Goal: Understand process/instructions: Learn how to perform a task or action

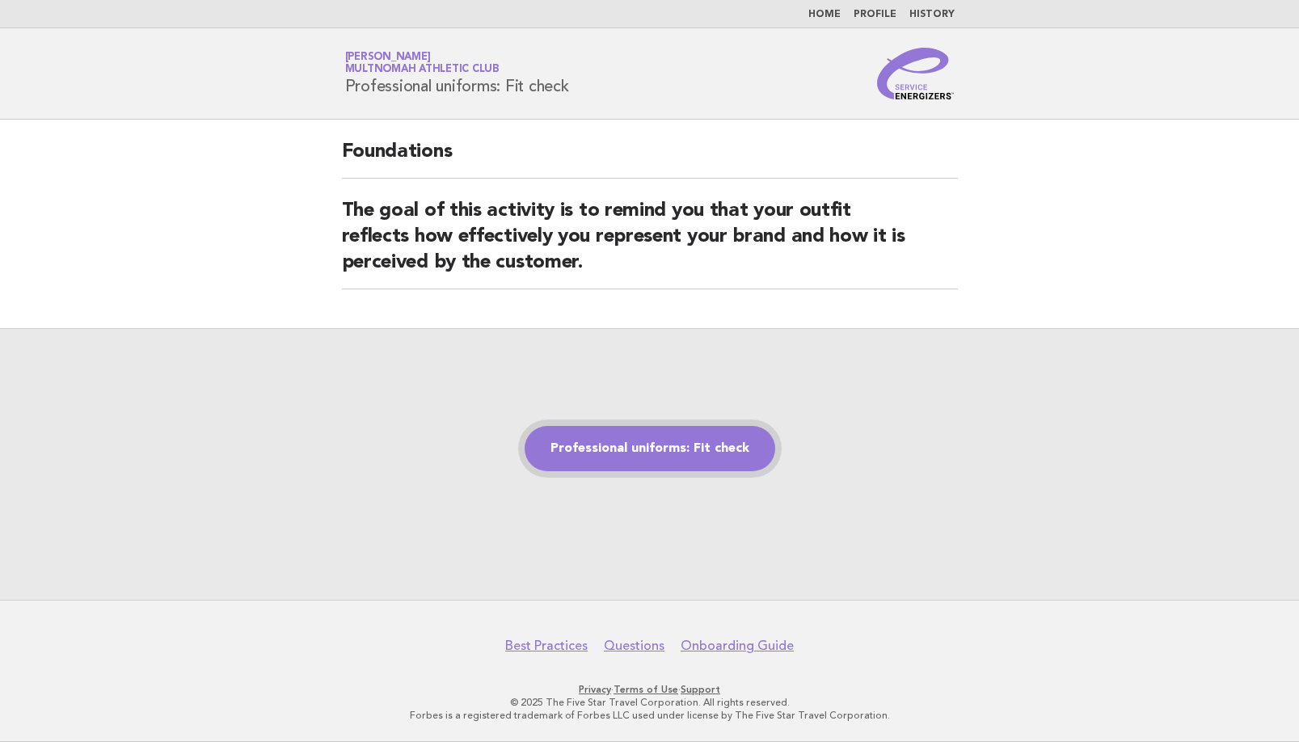
click at [684, 443] on link "Professional uniforms: Fit check" at bounding box center [650, 448] width 251 height 45
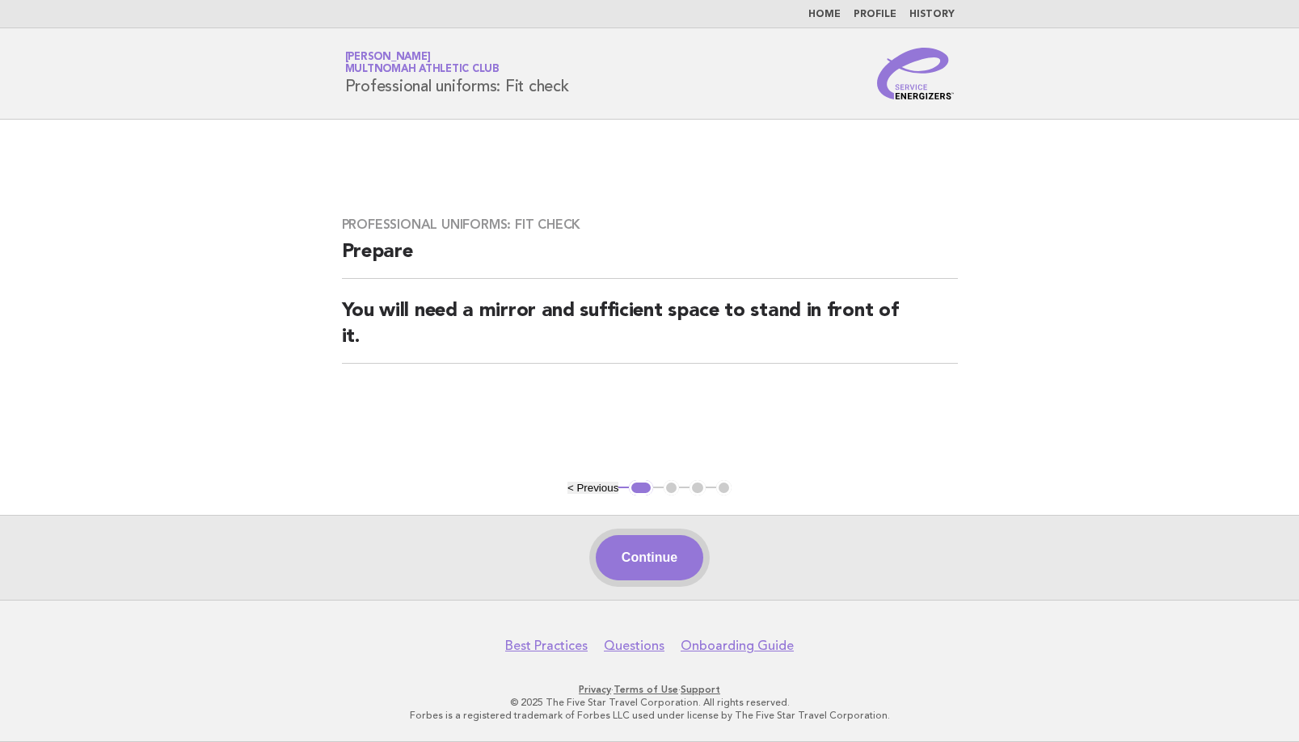
click at [626, 560] on button "Continue" at bounding box center [650, 557] width 108 height 45
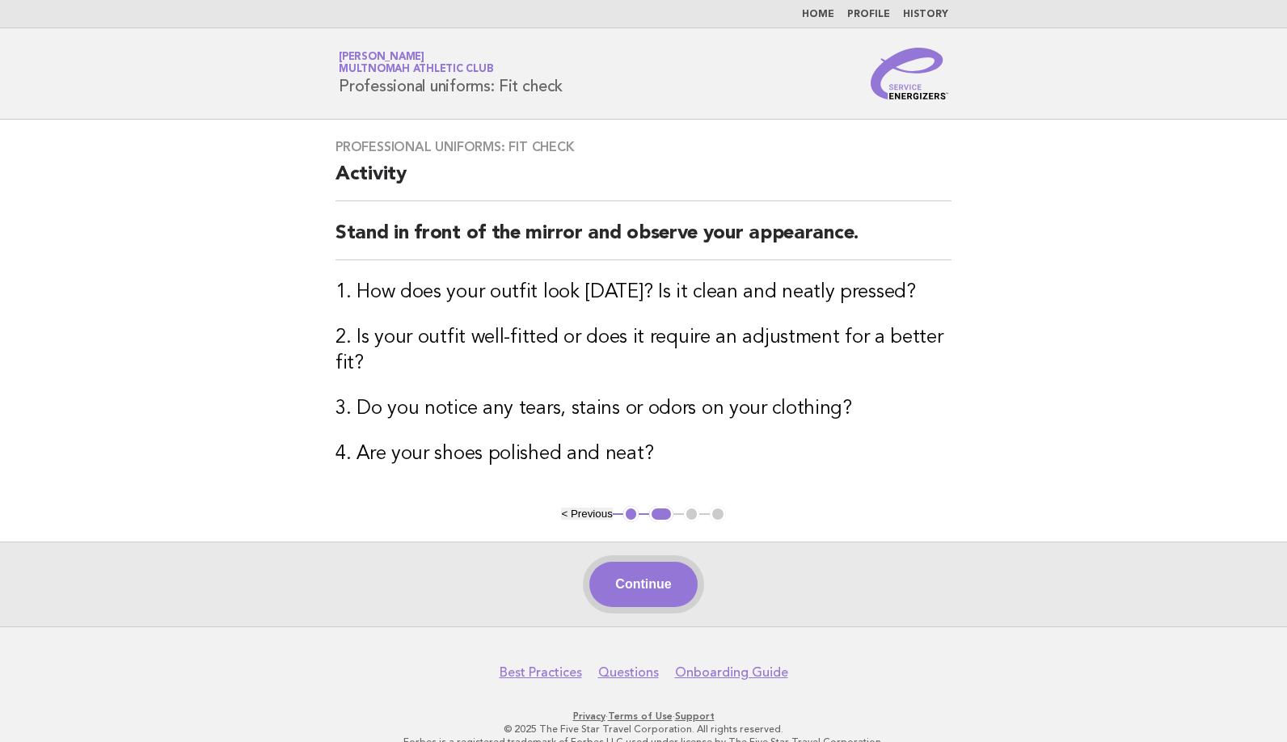
click at [668, 572] on button "Continue" at bounding box center [643, 584] width 108 height 45
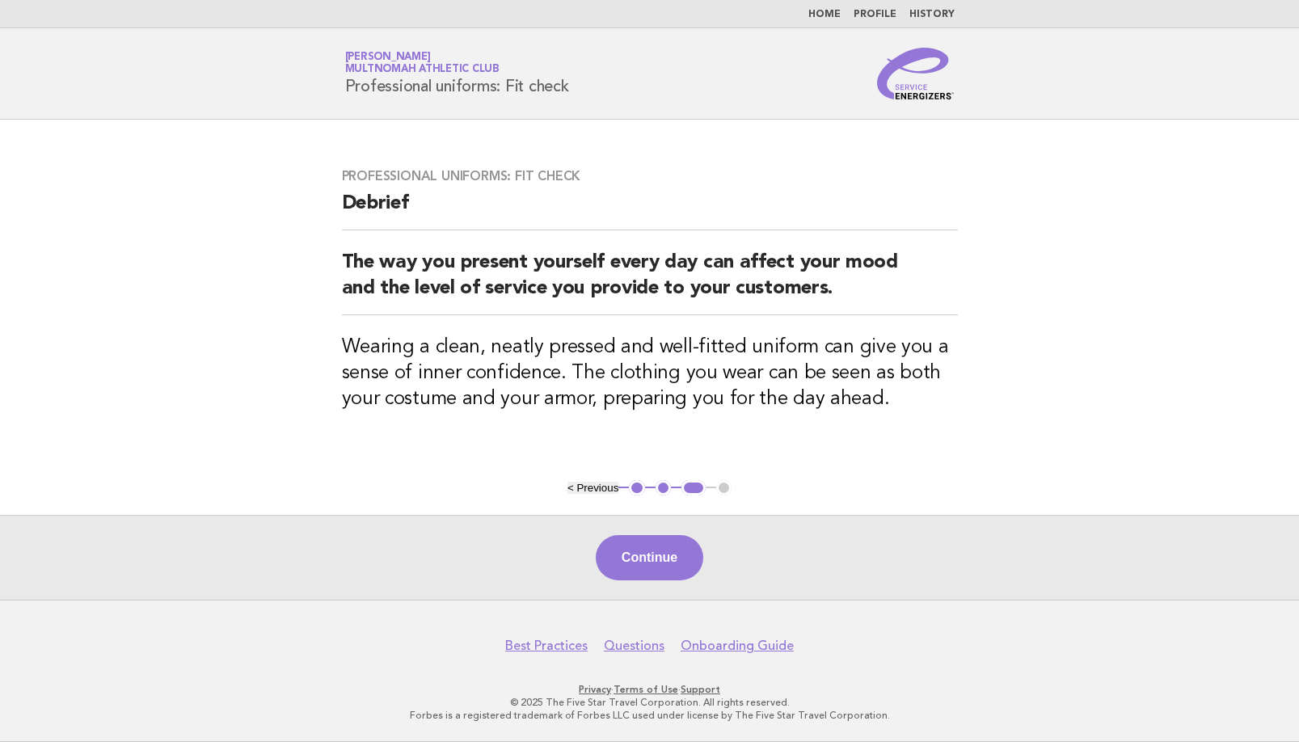
click at [668, 572] on button "Continue" at bounding box center [650, 557] width 108 height 45
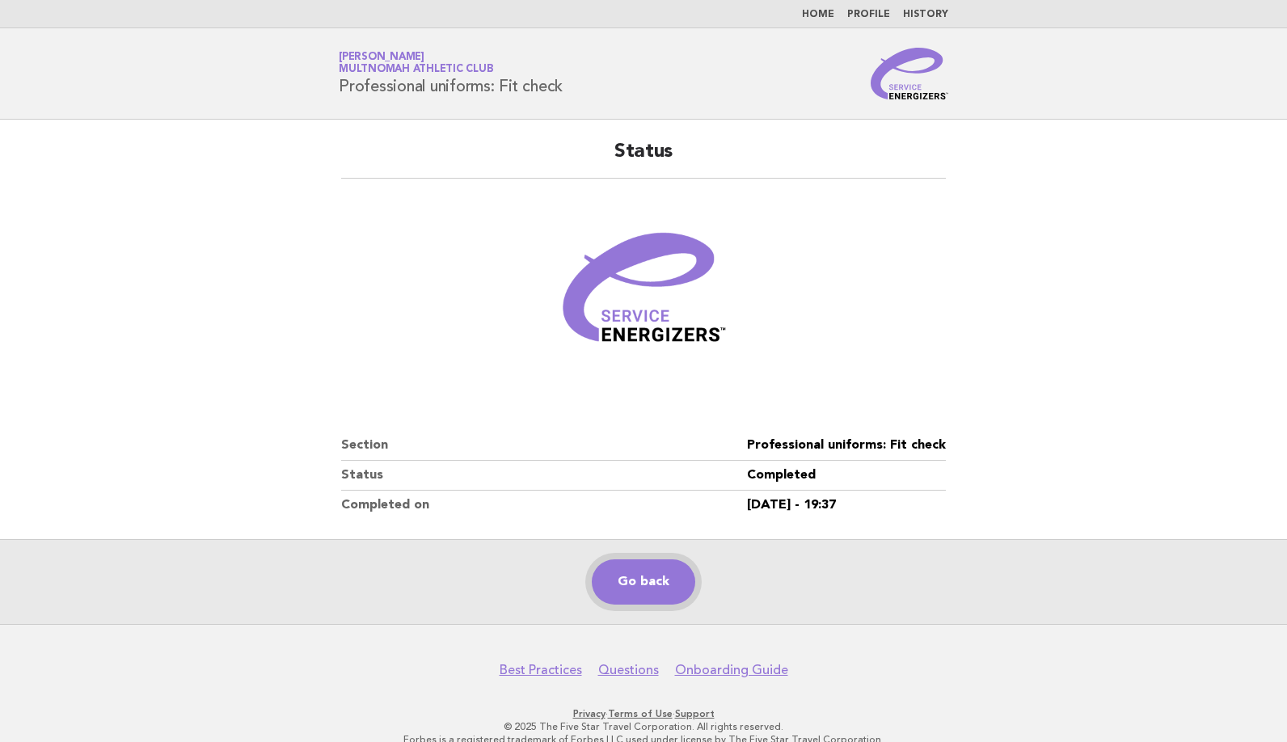
click at [668, 572] on link "Go back" at bounding box center [643, 581] width 103 height 45
